Goal: Information Seeking & Learning: Learn about a topic

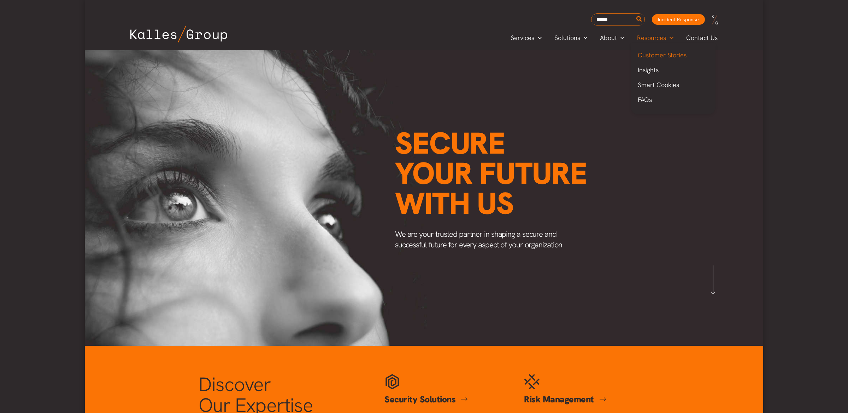
click at [659, 51] on span "Customer Stories" at bounding box center [662, 55] width 49 height 8
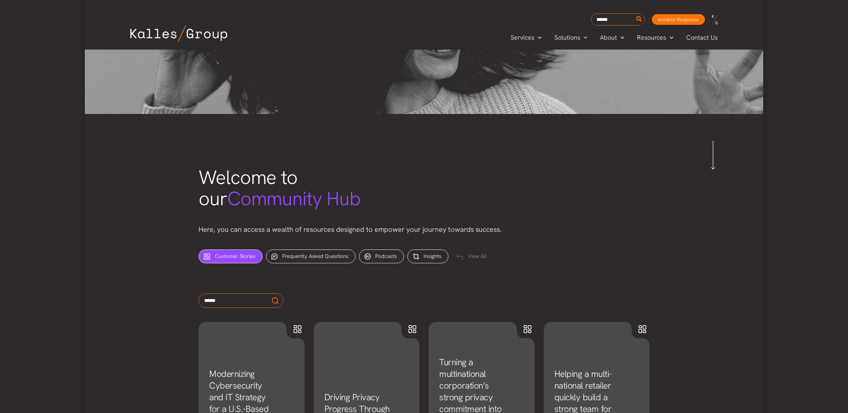
scroll to position [165, 0]
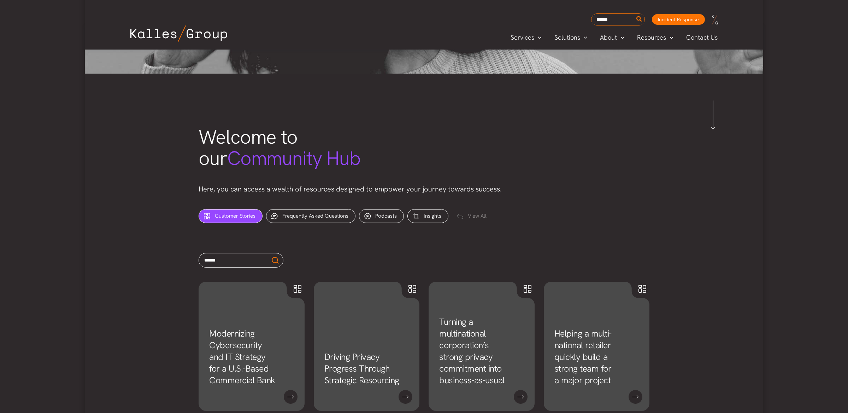
click at [220, 257] on input "text" at bounding box center [241, 260] width 85 height 14
type input "**********"
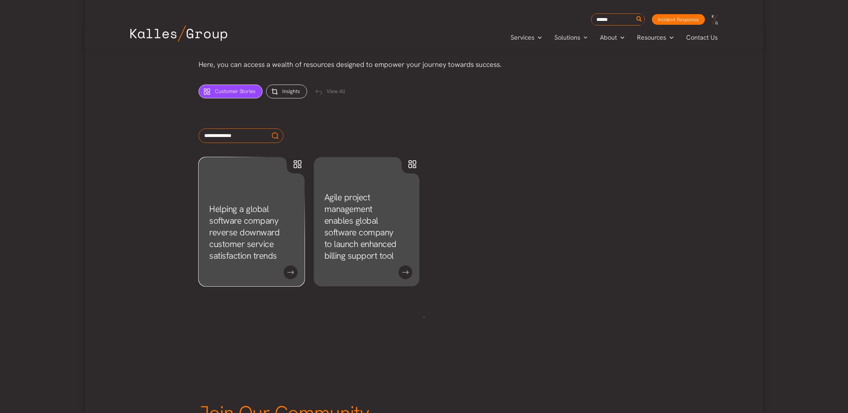
scroll to position [290, 0]
click at [244, 228] on link "Helping a global software company reverse downward customer service satisfactio…" at bounding box center [244, 231] width 70 height 58
click at [357, 226] on link "Agile project management enables global software company to launch enhanced bil…" at bounding box center [361, 225] width 72 height 70
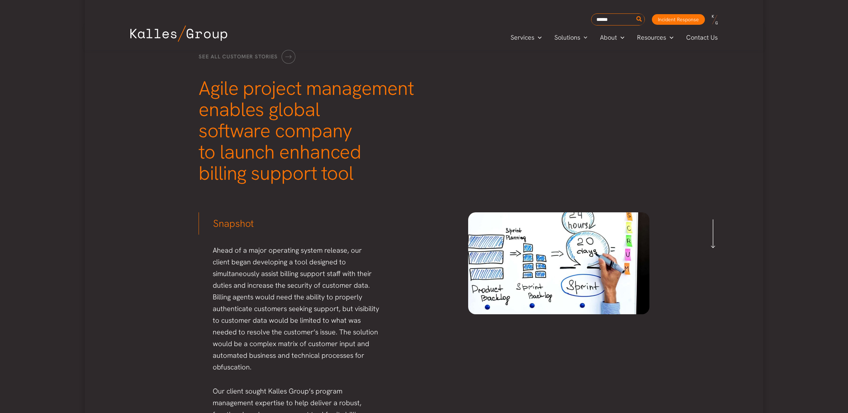
scroll to position [48, 0]
